Goal: Task Accomplishment & Management: Complete application form

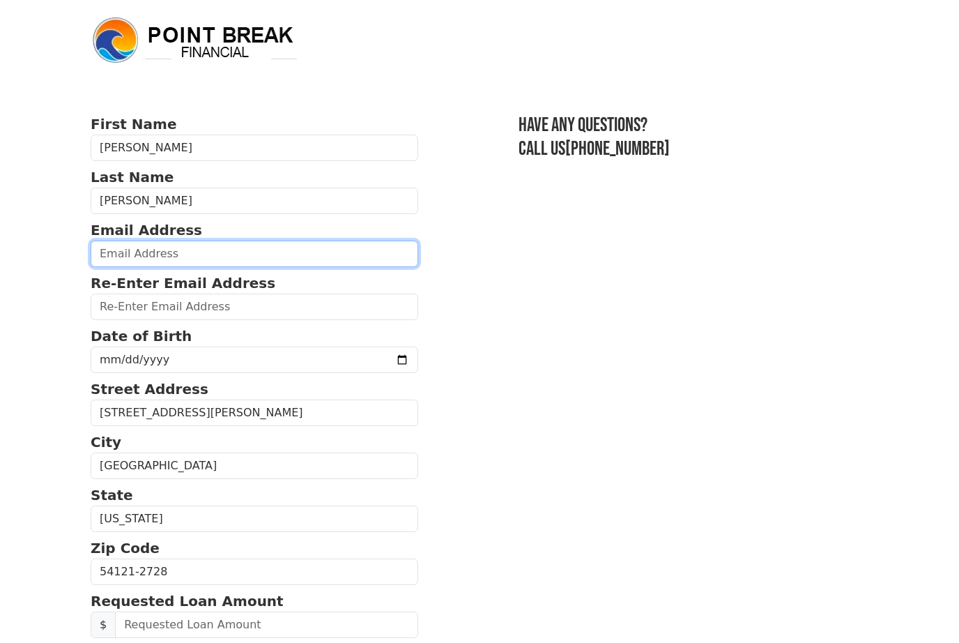
click at [326, 251] on input "email" at bounding box center [255, 253] width 328 height 26
type input "witz_38@yahoo.com"
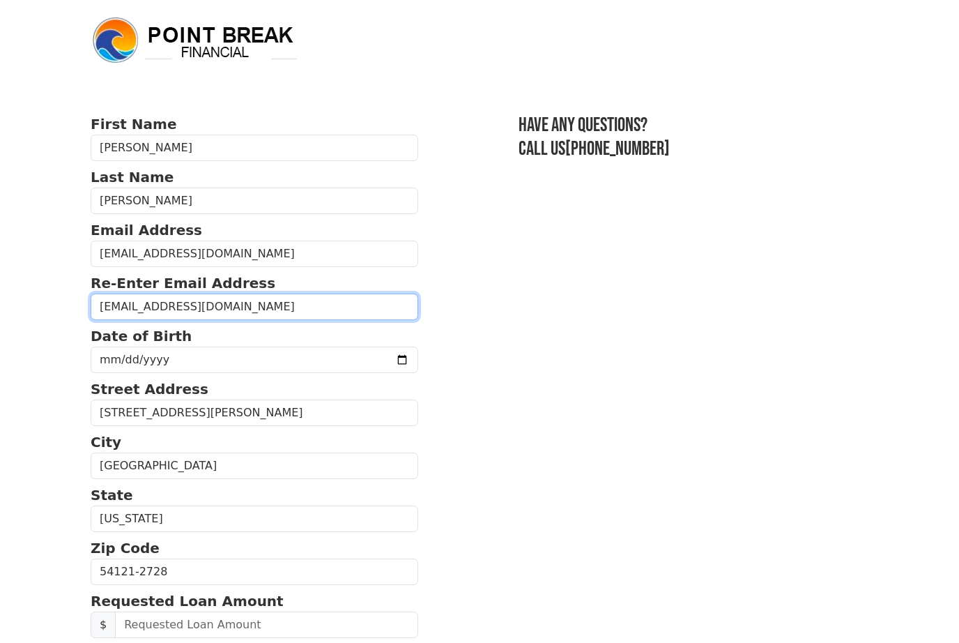
type input "witz_38@yahoo.com"
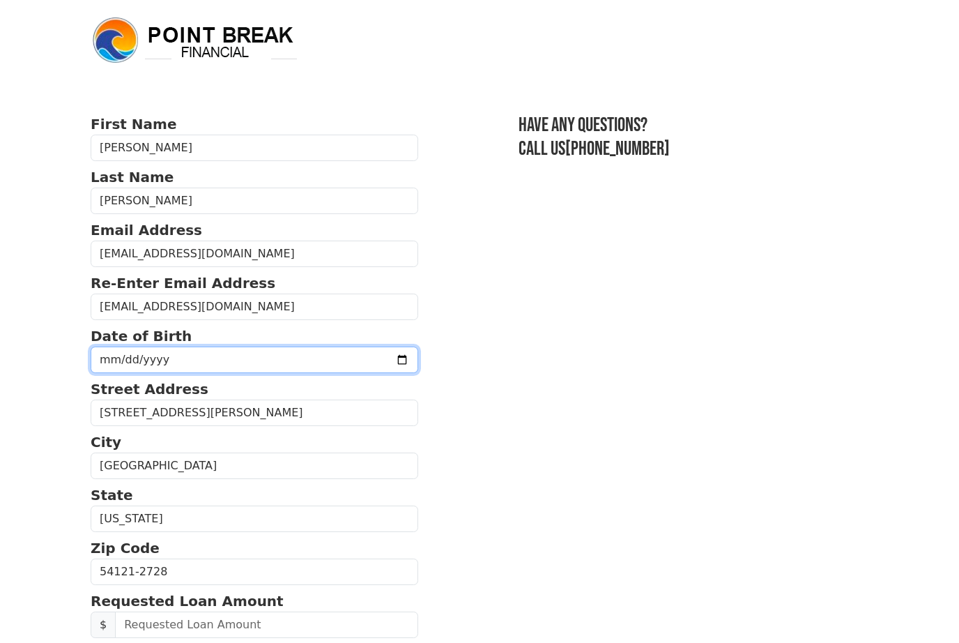
click at [316, 348] on input "1969-05-15" at bounding box center [255, 359] width 328 height 26
click at [238, 354] on input "1969-05-15" at bounding box center [255, 359] width 328 height 26
type input "1969-05-14"
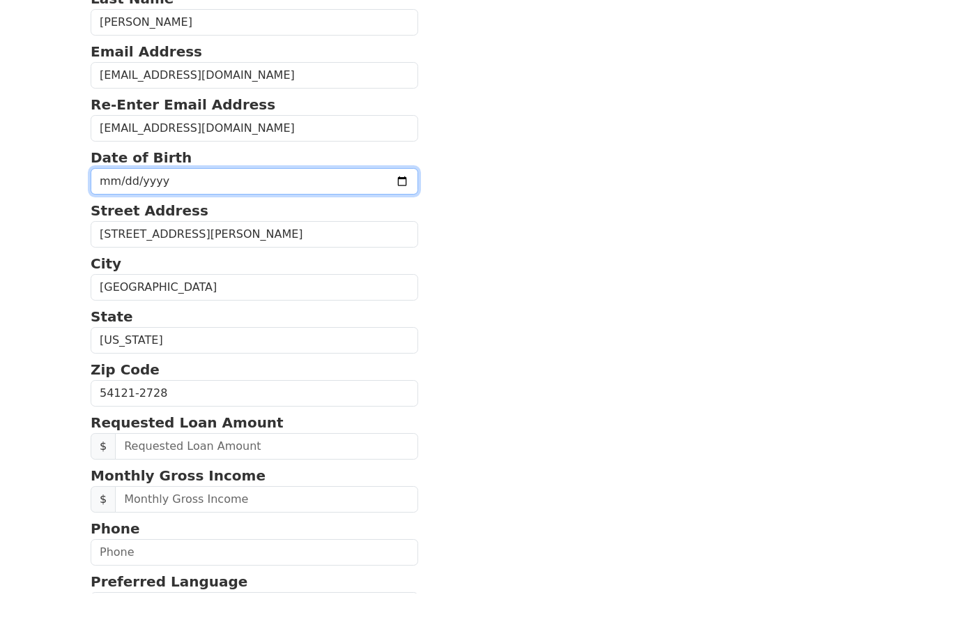
scroll to position [128, 0]
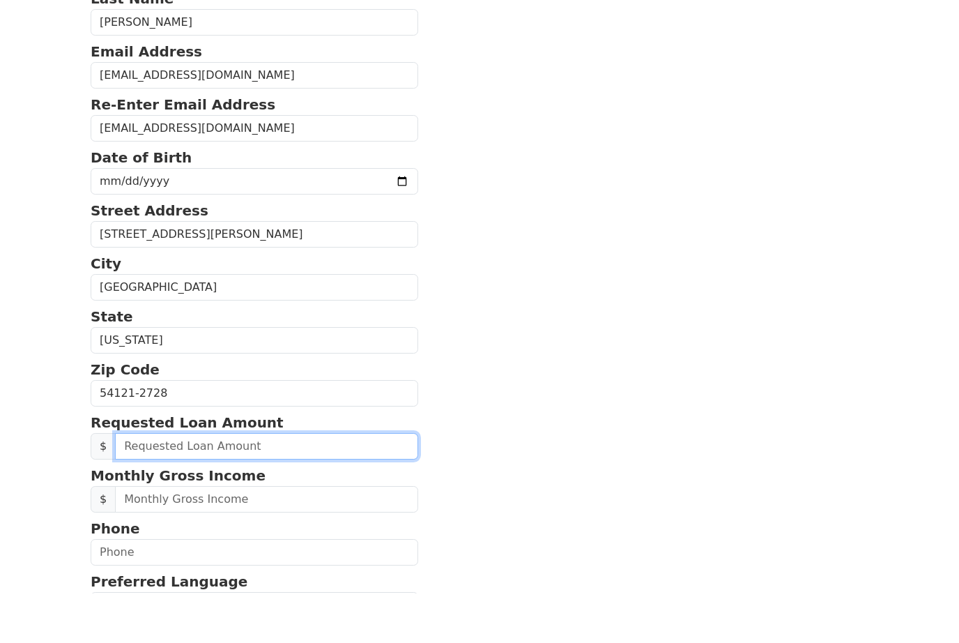
click at [121, 483] on input "text" at bounding box center [266, 496] width 303 height 26
type input "40,000.00"
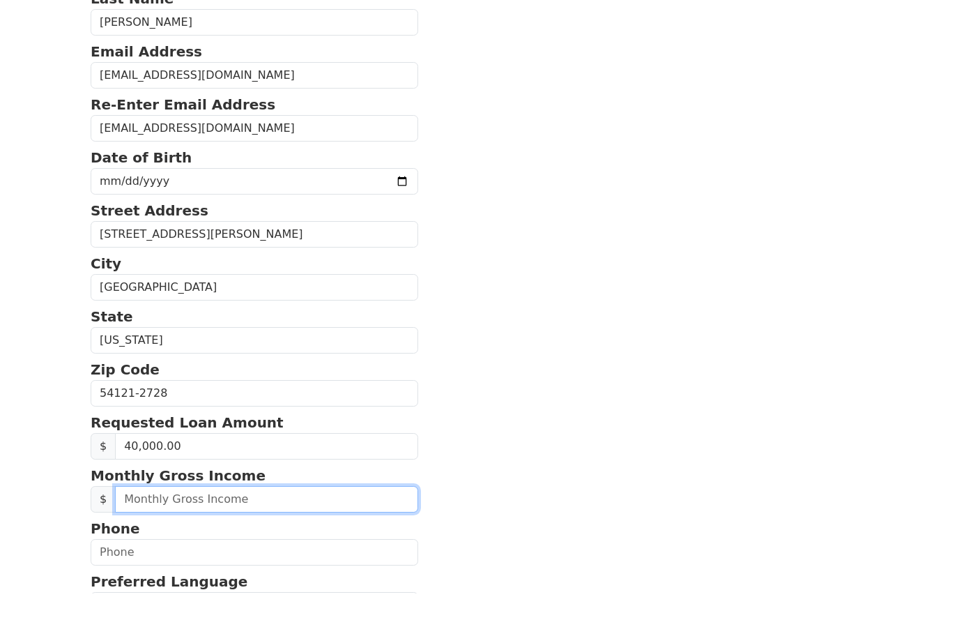
click at [297, 536] on input "text" at bounding box center [266, 549] width 303 height 26
type input "4,400.00"
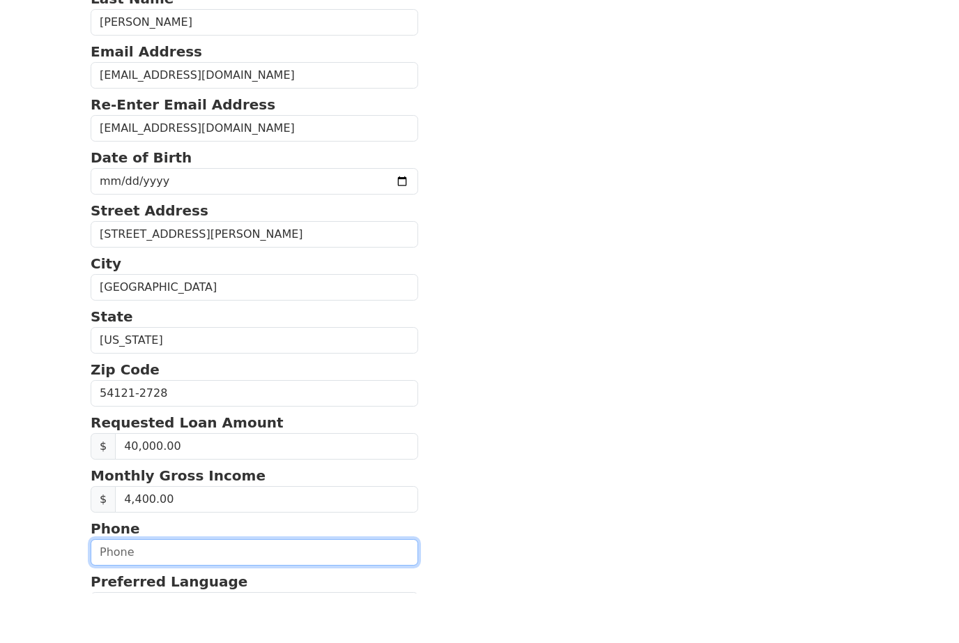
click at [328, 589] on input "text" at bounding box center [255, 602] width 328 height 26
type input "(989) 903-5587"
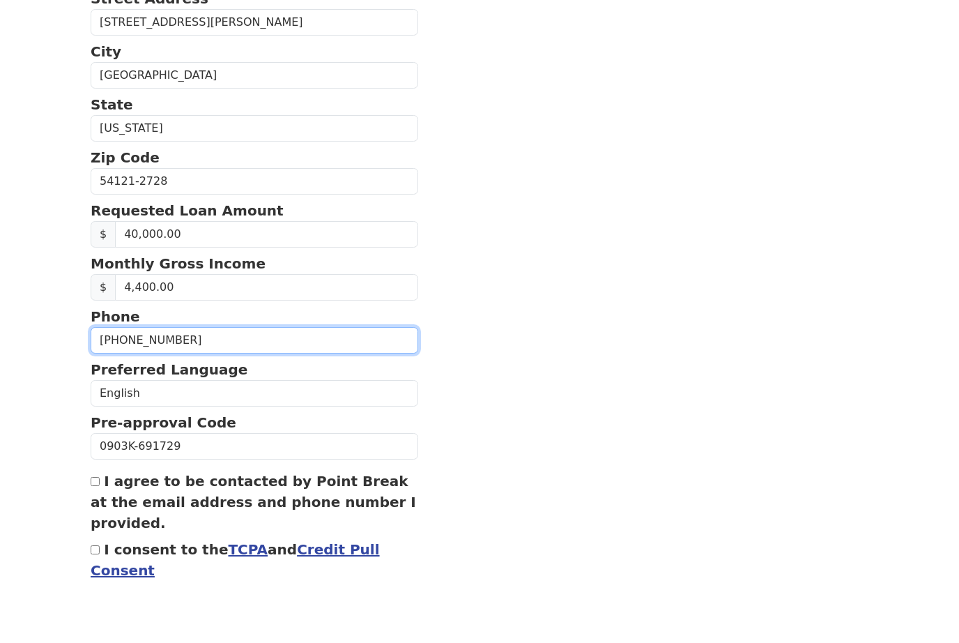
scroll to position [423, 0]
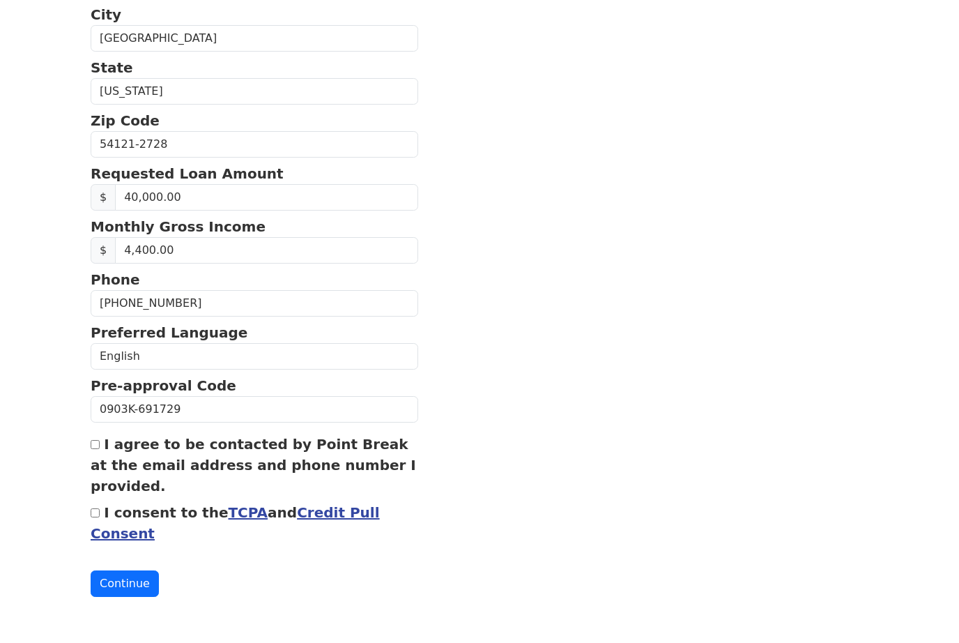
click at [92, 449] on input "I agree to be contacted by Point Break at the email address and phone number I …" at bounding box center [95, 448] width 9 height 9
checkbox input "true"
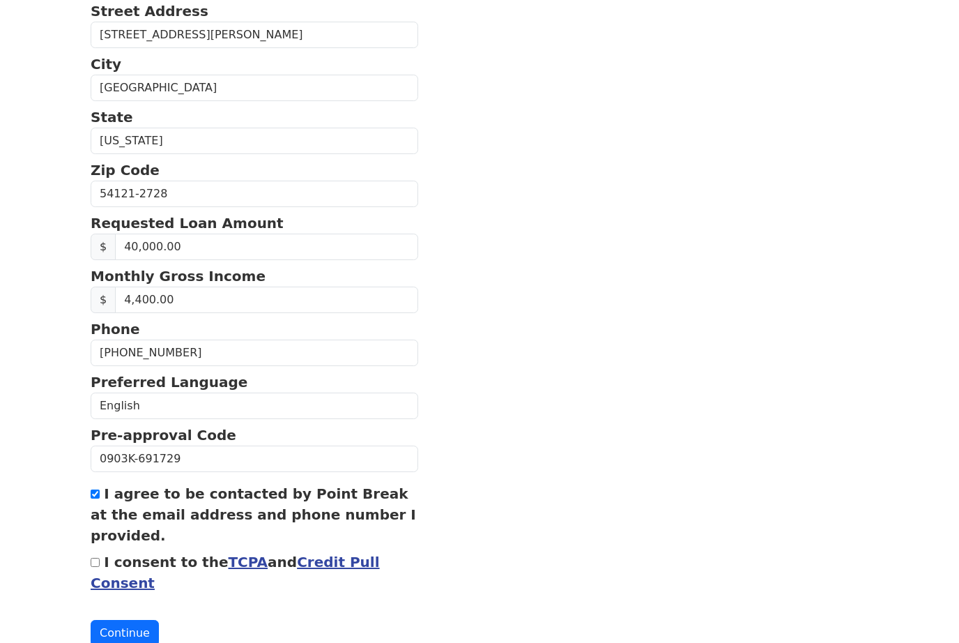
click at [92, 566] on input "I consent to the TCPA and Credit Pull Consent" at bounding box center [95, 562] width 9 height 9
checkbox input "true"
click at [107, 629] on button "Continue" at bounding box center [125, 633] width 68 height 26
